Goal: Task Accomplishment & Management: Complete application form

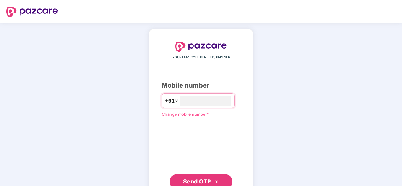
type input "**********"
click at [210, 178] on span "Send OTP" at bounding box center [197, 181] width 28 height 7
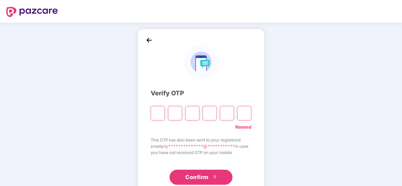
type input "*"
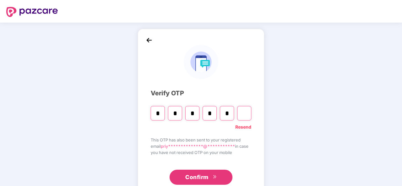
type input "*"
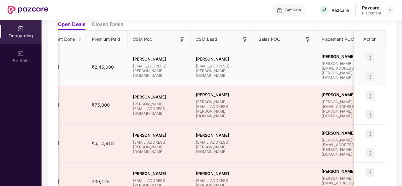
scroll to position [0, 432]
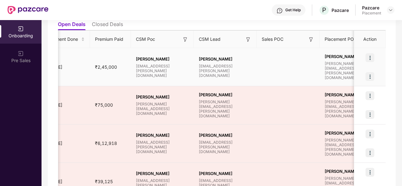
drag, startPoint x: 135, startPoint y: 61, endPoint x: 147, endPoint y: 65, distance: 12.4
click at [147, 65] on div "Divya Chandraprakash Pardhi divya.pardhi@pazcare.com" at bounding box center [162, 67] width 63 height 21
copy span "Divya Chandraprakash Pardh"
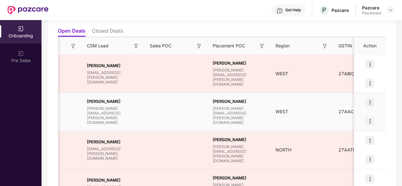
scroll to position [0, 592]
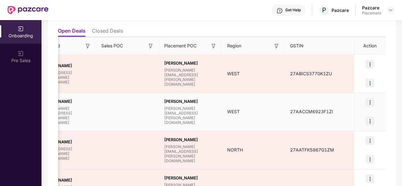
click at [370, 119] on img at bounding box center [369, 121] width 9 height 9
click at [318, 117] on td "27AACCM6923F1ZI" at bounding box center [319, 112] width 69 height 38
click at [370, 107] on div at bounding box center [369, 102] width 31 height 19
click at [370, 102] on img at bounding box center [369, 102] width 9 height 9
click at [285, 120] on td "27AACCM6923F1ZI" at bounding box center [319, 112] width 69 height 38
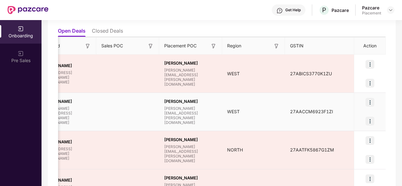
click at [369, 119] on img at bounding box center [369, 121] width 9 height 9
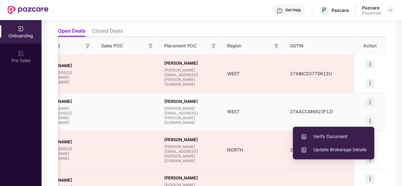
click at [323, 135] on span "Verify Document" at bounding box center [334, 136] width 66 height 7
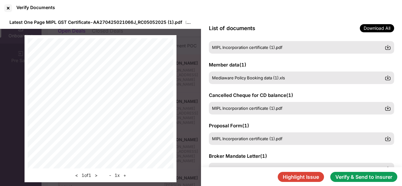
scroll to position [102, 0]
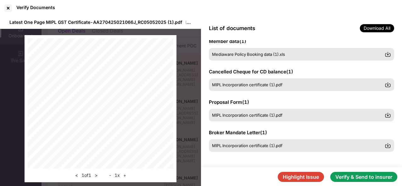
click at [363, 177] on button "Verify & Send to insurer" at bounding box center [363, 177] width 67 height 10
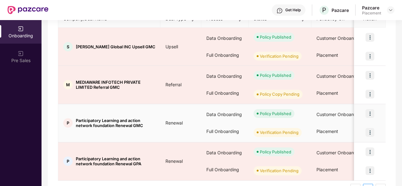
scroll to position [110, 0]
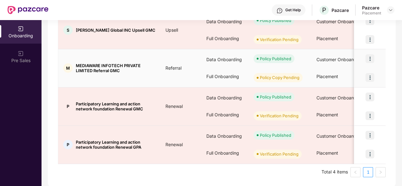
click at [369, 75] on img at bounding box center [369, 77] width 9 height 9
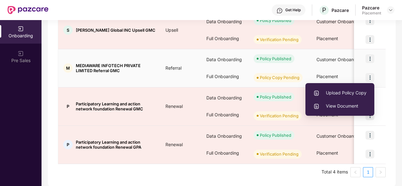
click at [344, 92] on span "Upload Policy Copy" at bounding box center [339, 93] width 53 height 7
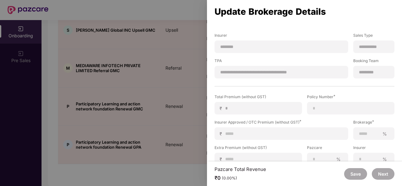
scroll to position [87, 0]
click at [246, 132] on input at bounding box center [284, 133] width 118 height 7
type input "*"
type input "**"
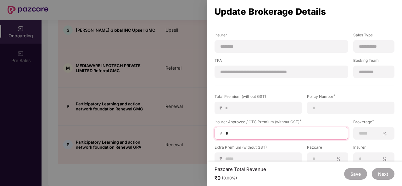
type input "**"
type input "***"
type input "****"
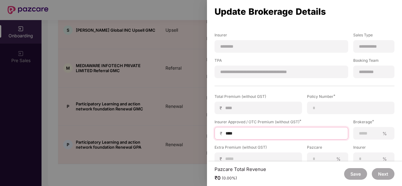
type input "*****"
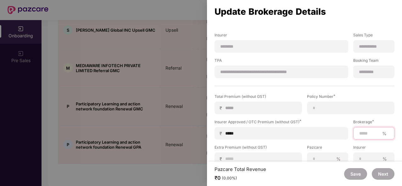
click at [362, 135] on input at bounding box center [368, 133] width 21 height 7
type input "***"
click at [291, 91] on div "**********" at bounding box center [304, 73] width 180 height 235
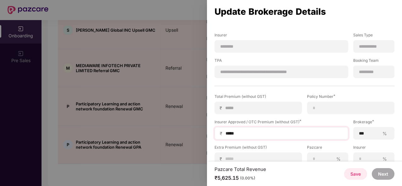
scroll to position [121, 0]
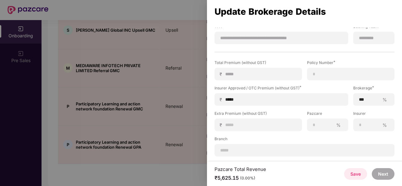
click at [262, 137] on label "Branch" at bounding box center [304, 140] width 180 height 8
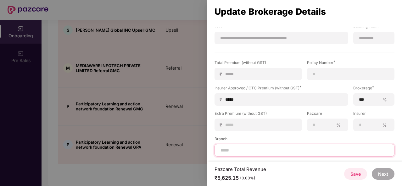
click at [243, 151] on input at bounding box center [304, 150] width 169 height 7
type input "*********"
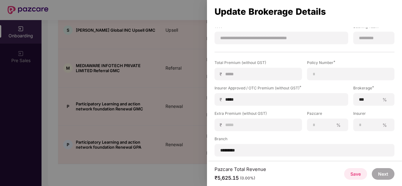
click at [271, 135] on div "Total Premium (without GST) ₹ ***** Policy Number * Insurer Approved / OTC Prem…" at bounding box center [304, 108] width 185 height 97
click at [325, 72] on input at bounding box center [350, 74] width 77 height 7
paste input "**********"
type input "**********"
click at [298, 138] on label "Branch" at bounding box center [304, 140] width 180 height 8
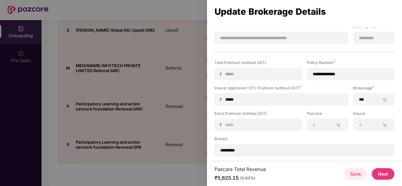
click at [356, 174] on button "Save" at bounding box center [355, 175] width 23 height 12
click at [384, 172] on button "Next" at bounding box center [383, 175] width 23 height 12
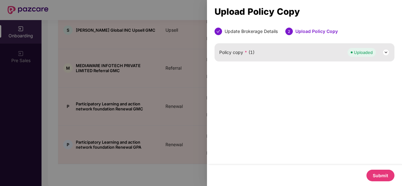
click at [383, 51] on img at bounding box center [386, 53] width 8 height 8
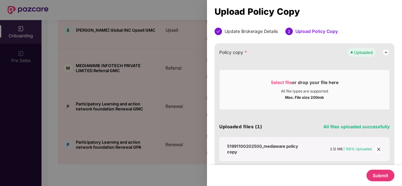
click at [383, 51] on img at bounding box center [386, 53] width 8 height 8
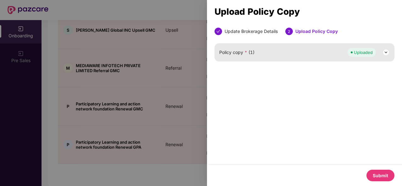
click at [380, 176] on button "Submit" at bounding box center [380, 176] width 28 height 12
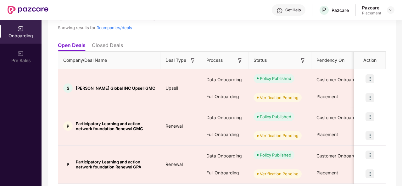
scroll to position [51, 0]
click at [109, 45] on li "Closed Deals" at bounding box center [107, 46] width 31 height 9
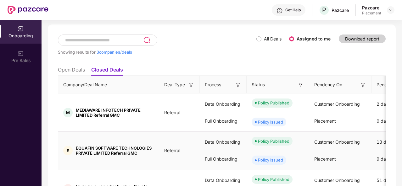
scroll to position [0, 0]
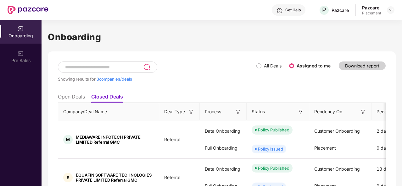
click at [72, 95] on li "Open Deals" at bounding box center [71, 98] width 27 height 9
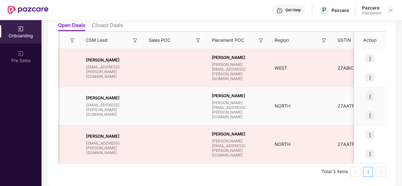
scroll to position [0, 592]
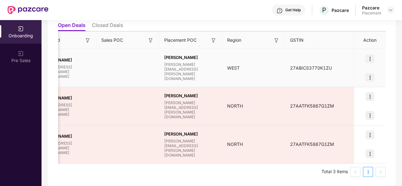
click at [369, 76] on img at bounding box center [369, 77] width 9 height 9
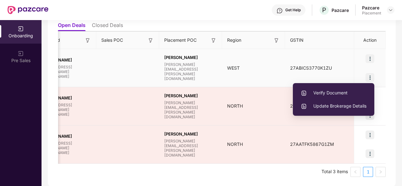
click at [336, 93] on span "Verify Document" at bounding box center [334, 93] width 66 height 7
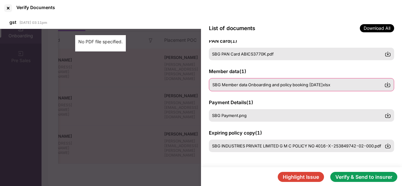
scroll to position [0, 0]
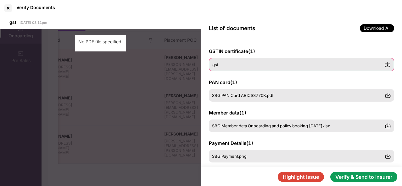
click at [242, 64] on div "gst" at bounding box center [298, 64] width 172 height 5
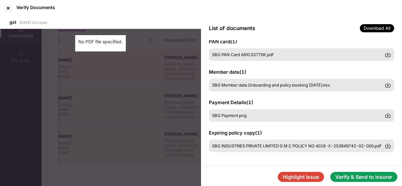
scroll to position [41, 0]
click at [350, 177] on button "Verify & Send to insurer" at bounding box center [363, 177] width 67 height 10
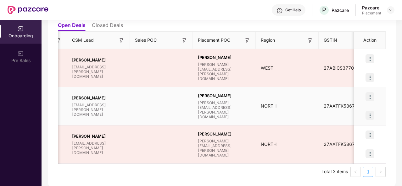
scroll to position [0, 592]
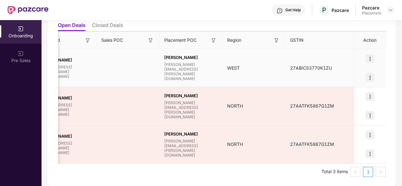
click at [370, 75] on img at bounding box center [369, 77] width 9 height 9
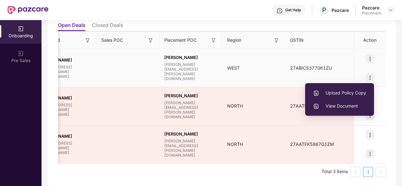
click at [352, 107] on span "View Document" at bounding box center [339, 106] width 53 height 7
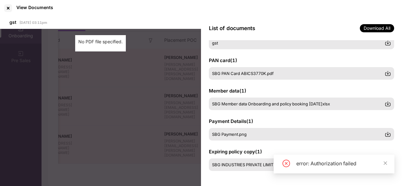
scroll to position [21, 0]
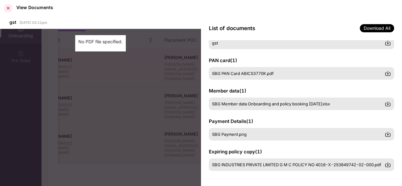
click at [8, 8] on div at bounding box center [8, 8] width 10 height 10
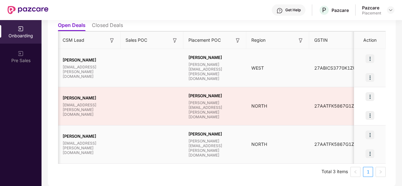
scroll to position [0, 592]
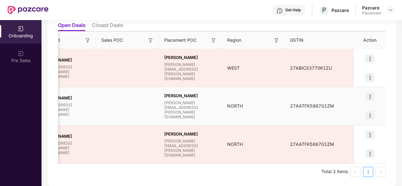
click at [369, 116] on img at bounding box center [369, 115] width 9 height 9
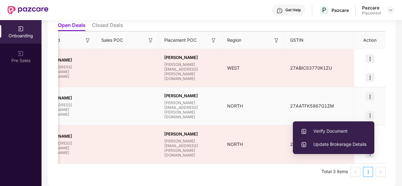
click at [329, 130] on span "Verify Document" at bounding box center [334, 131] width 66 height 7
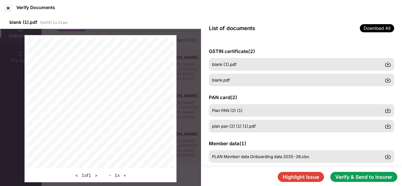
scroll to position [40, 0]
click at [311, 180] on button "Highlight Issue" at bounding box center [301, 177] width 46 height 10
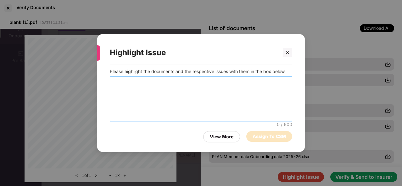
click at [129, 98] on textarea at bounding box center [201, 99] width 182 height 45
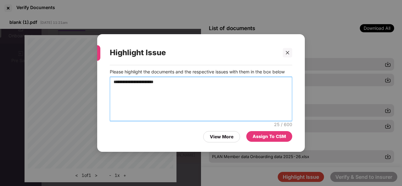
type textarea "**********"
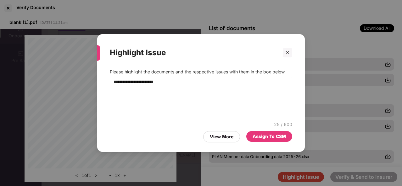
click at [272, 138] on div "Assign To CSM" at bounding box center [268, 136] width 33 height 7
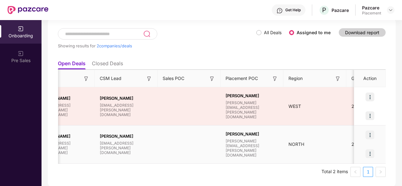
scroll to position [0, 592]
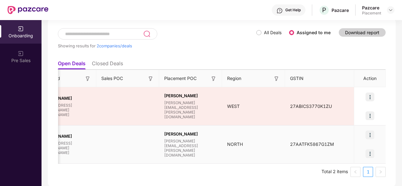
click at [372, 152] on img at bounding box center [369, 154] width 9 height 9
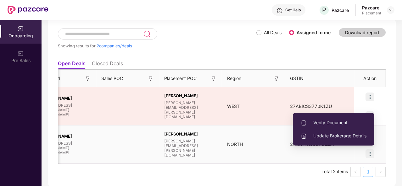
click at [323, 122] on span "Verify Document" at bounding box center [334, 122] width 66 height 7
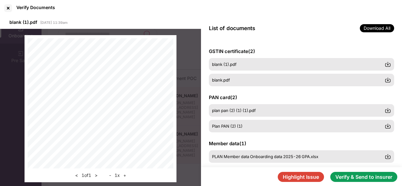
click at [302, 177] on button "Highlight Issue" at bounding box center [301, 177] width 46 height 10
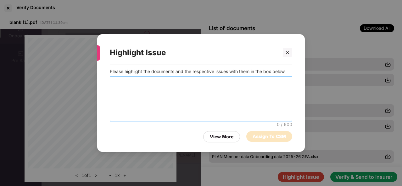
click at [157, 93] on textarea at bounding box center [201, 99] width 182 height 45
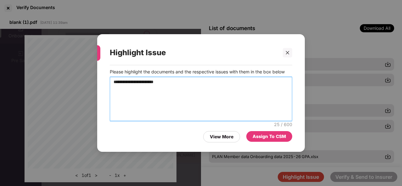
type textarea "**********"
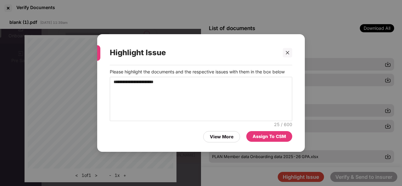
click at [275, 137] on div "Assign To CSM" at bounding box center [268, 136] width 33 height 7
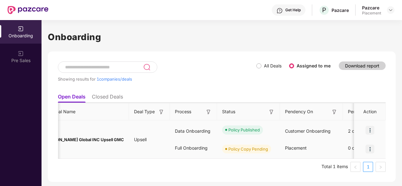
scroll to position [0, 0]
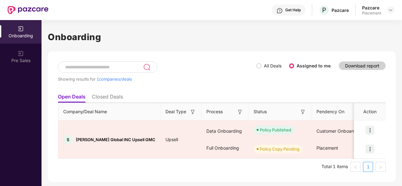
click at [112, 99] on li "Closed Deals" at bounding box center [107, 98] width 31 height 9
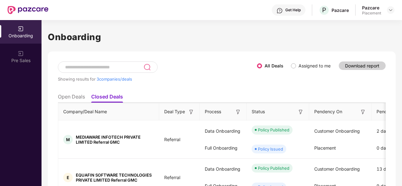
click at [65, 98] on li "Open Deals" at bounding box center [71, 98] width 27 height 9
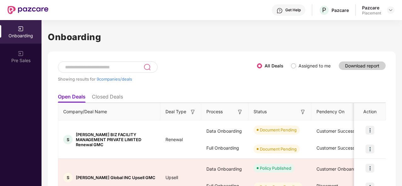
click at [296, 65] on span "Assigned to me" at bounding box center [314, 66] width 37 height 7
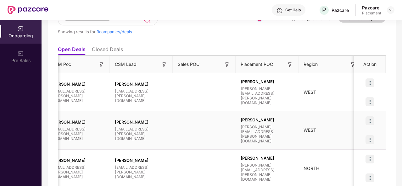
scroll to position [0, 517]
click at [370, 136] on img at bounding box center [369, 140] width 9 height 9
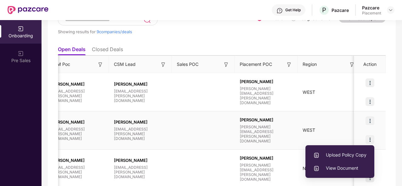
click at [370, 136] on img at bounding box center [369, 140] width 9 height 9
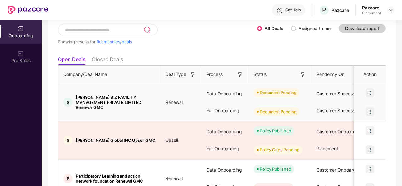
scroll to position [41, 0]
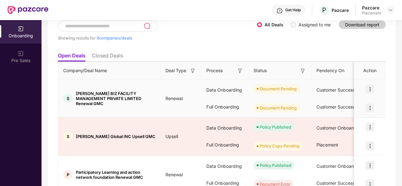
click at [367, 108] on img at bounding box center [369, 108] width 9 height 9
click at [276, 97] on div "Document Pending" at bounding box center [279, 89] width 63 height 19
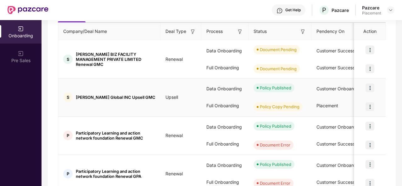
click at [368, 106] on img at bounding box center [369, 107] width 9 height 9
click at [161, 105] on td "Upsell" at bounding box center [180, 98] width 41 height 38
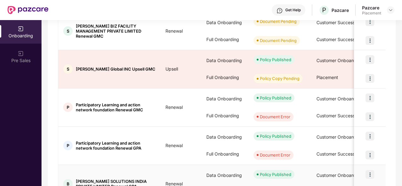
scroll to position [108, 0]
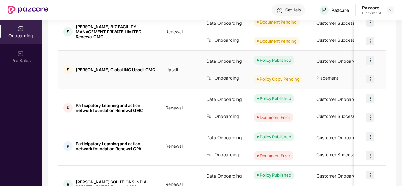
click at [366, 76] on img at bounding box center [369, 79] width 9 height 9
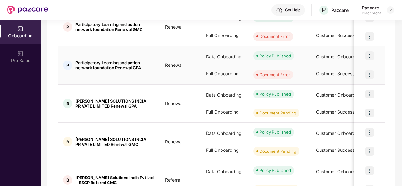
click at [156, 74] on td "P Participatory Learning and action network foundation Renewal GPA" at bounding box center [109, 66] width 102 height 38
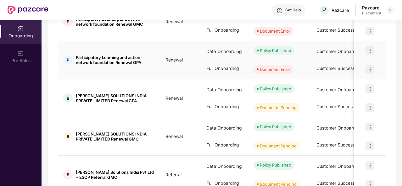
click at [369, 69] on img at bounding box center [369, 69] width 9 height 9
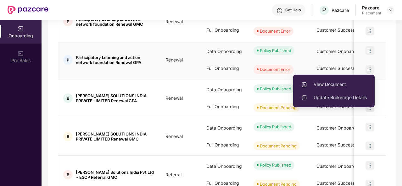
click at [369, 69] on img at bounding box center [369, 69] width 9 height 9
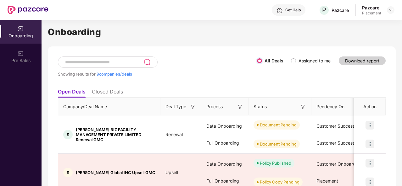
scroll to position [0, 0]
